Goal: Use online tool/utility: Utilize a website feature to perform a specific function

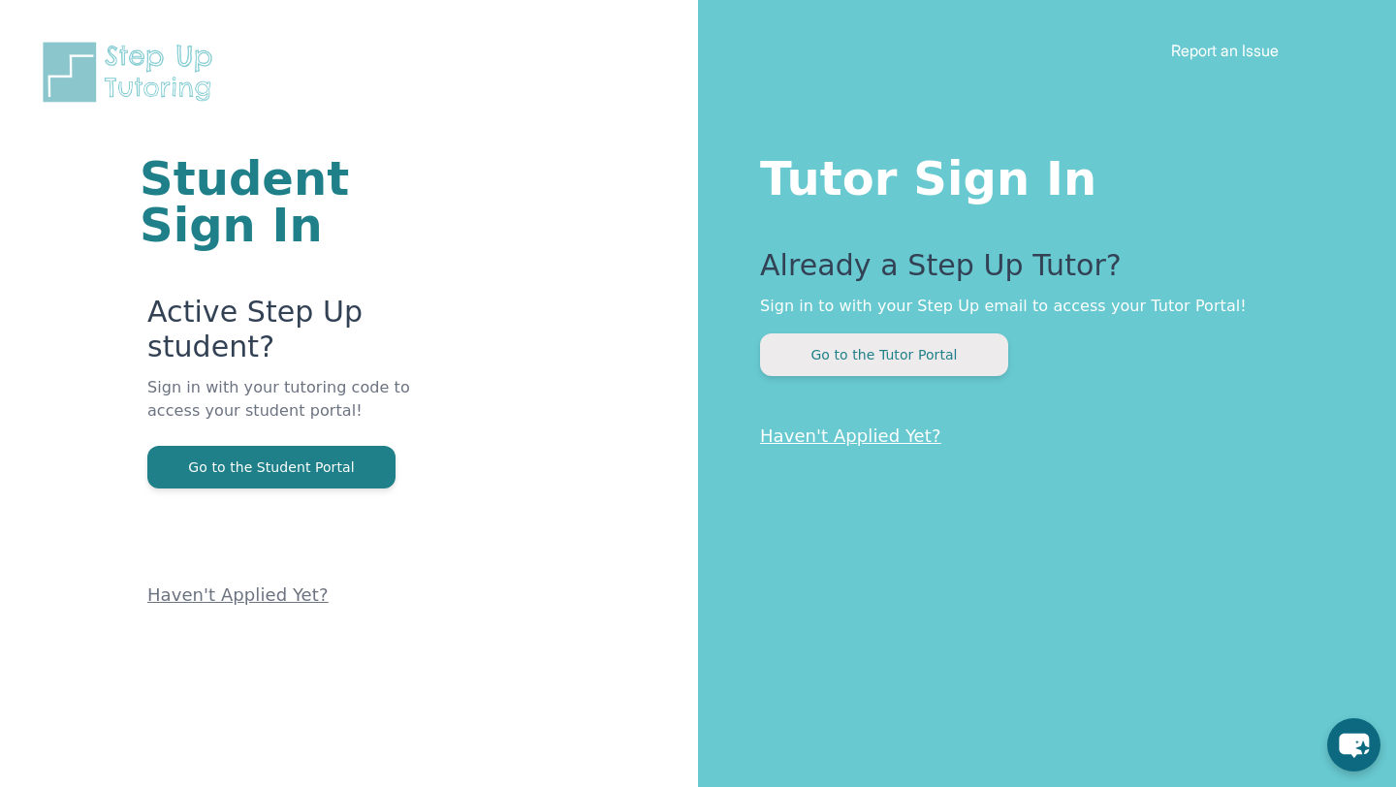
click at [923, 360] on button "Go to the Tutor Portal" at bounding box center [884, 354] width 248 height 43
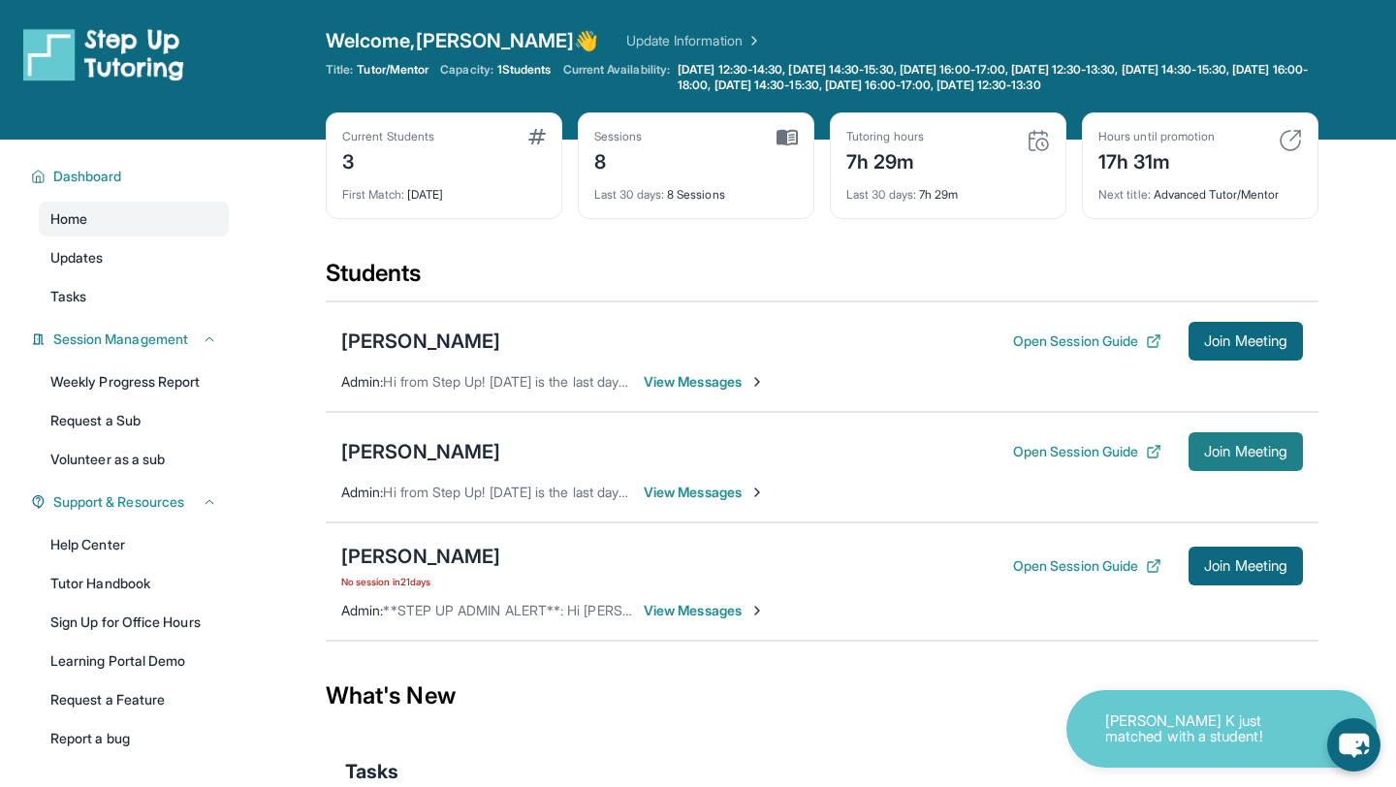
click at [1230, 458] on span "Join Meeting" at bounding box center [1245, 452] width 83 height 12
click at [1235, 452] on span "Join Meeting" at bounding box center [1245, 452] width 83 height 12
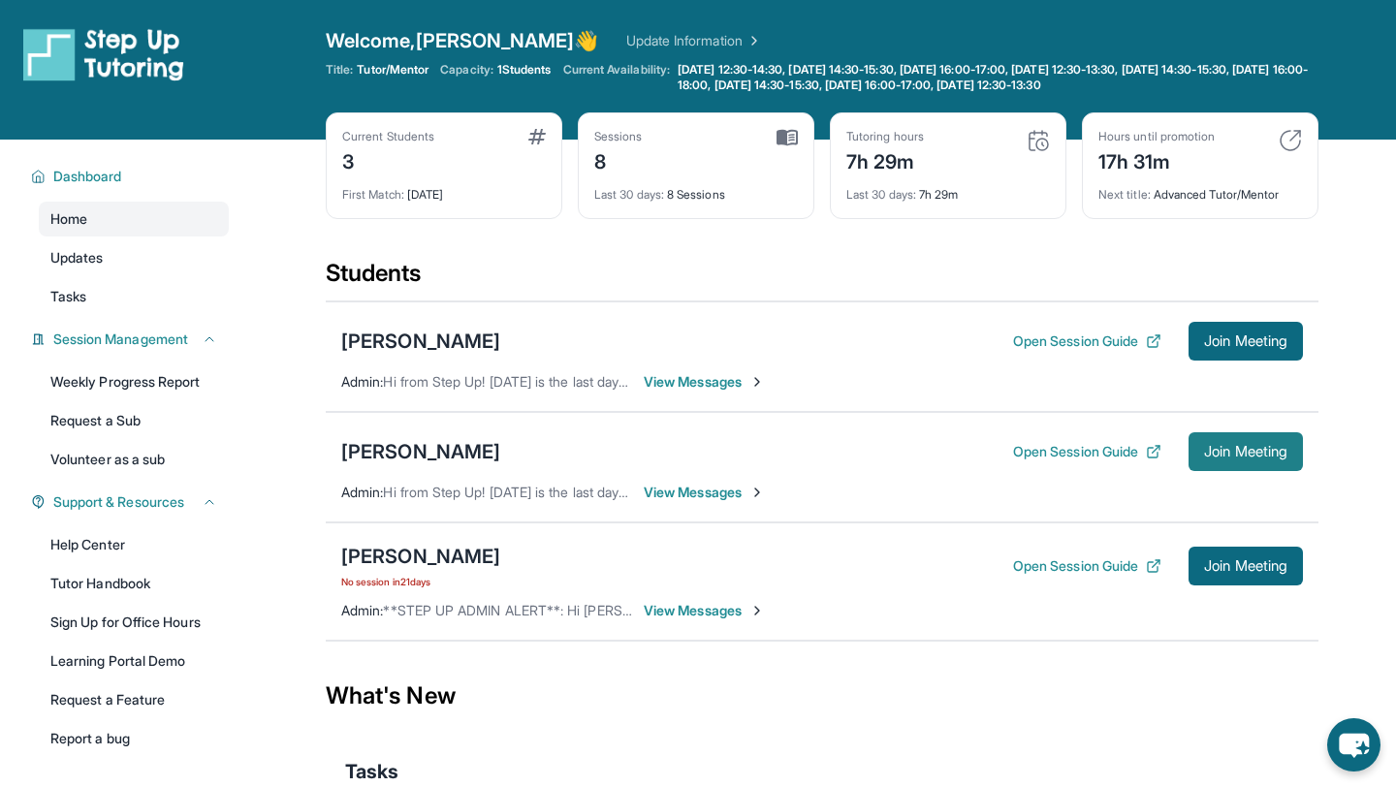
click at [1207, 460] on button "Join Meeting" at bounding box center [1246, 451] width 114 height 39
